Goal: Task Accomplishment & Management: Complete application form

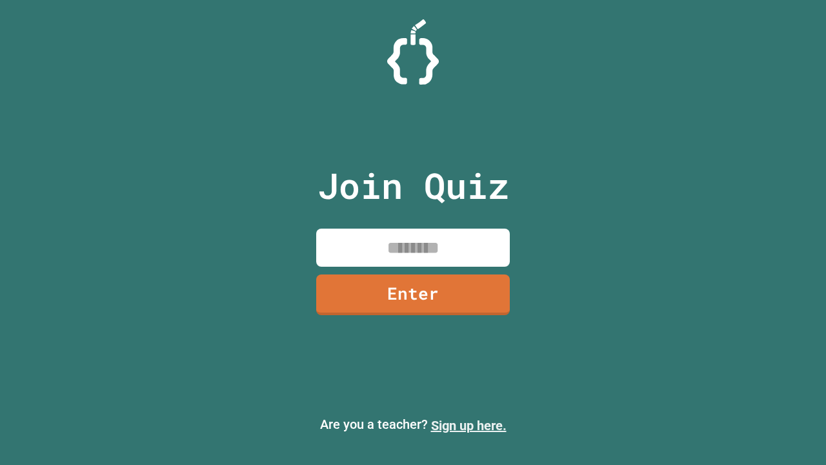
click at [468, 425] on link "Sign up here." at bounding box center [468, 424] width 75 height 15
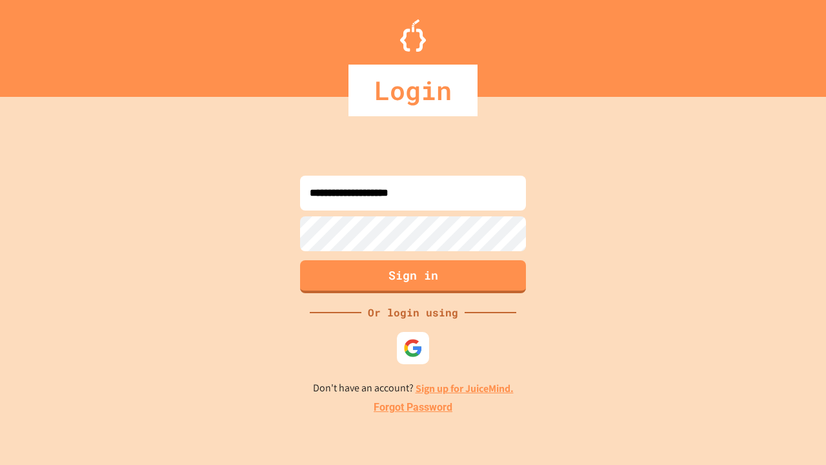
type input "**********"
